Goal: Information Seeking & Learning: Find specific fact

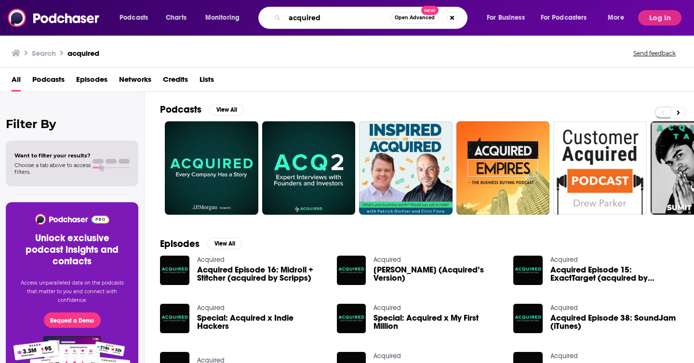
click at [314, 15] on input "acquired" at bounding box center [338, 17] width 106 height 15
click at [665, 15] on button "Log In" at bounding box center [659, 17] width 43 height 15
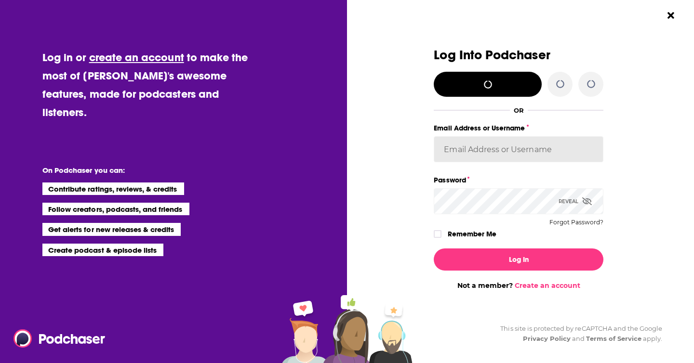
type input "Marketing09"
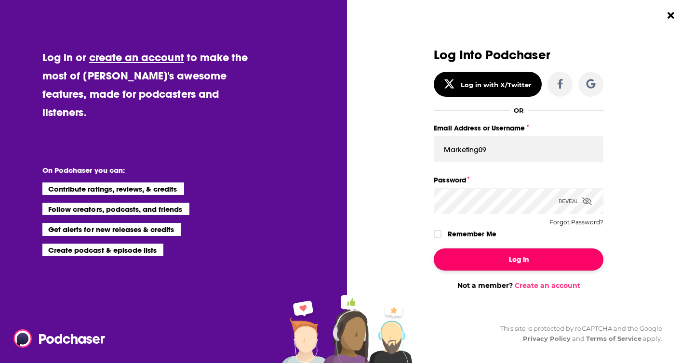
click at [475, 258] on button "Log In" at bounding box center [519, 260] width 170 height 22
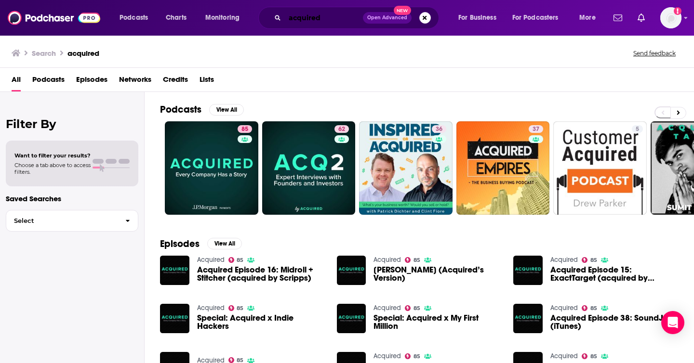
click at [296, 17] on input "acquired" at bounding box center [324, 17] width 78 height 15
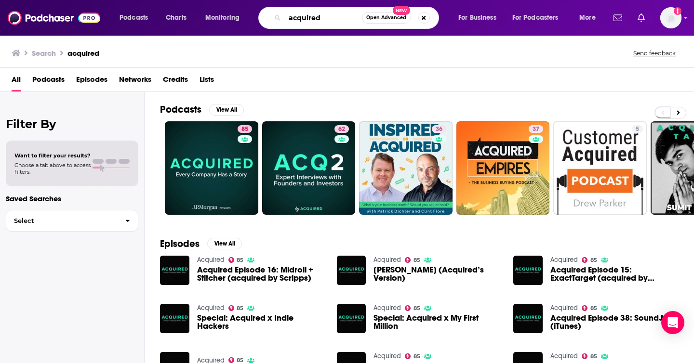
click at [296, 17] on input "acquired" at bounding box center [323, 17] width 77 height 15
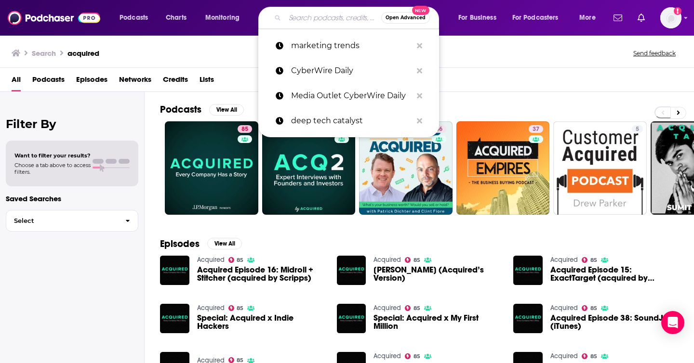
paste input "Internet Nerdz CyberCast"
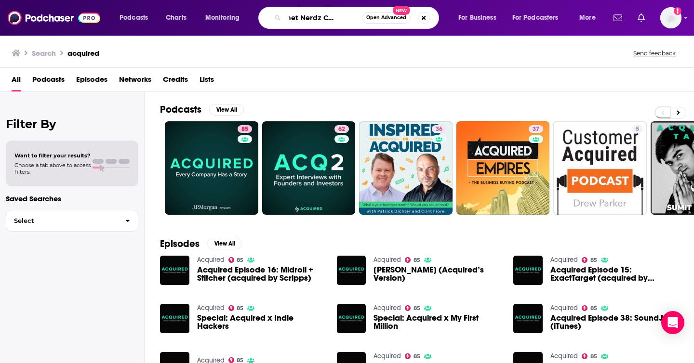
type input "Internet Nerdz CyberCast"
